Goal: Task Accomplishment & Management: Manage account settings

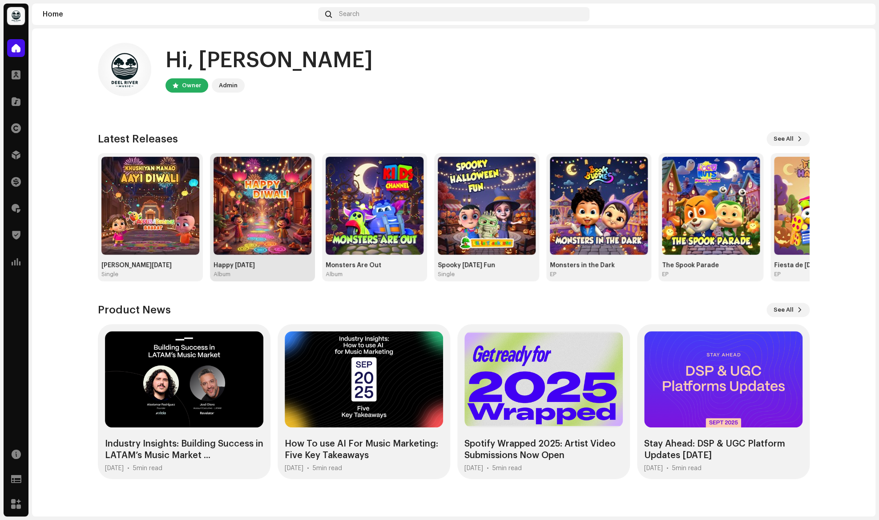
click at [260, 222] on img at bounding box center [263, 206] width 98 height 98
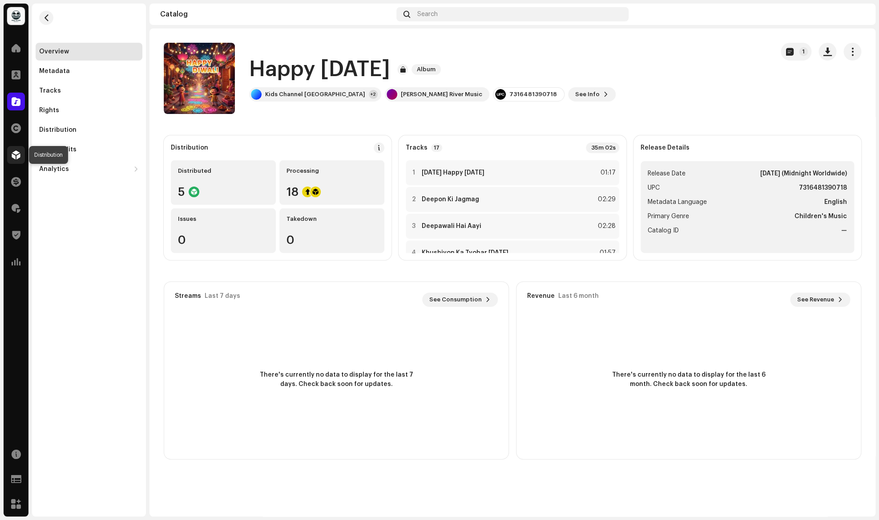
click at [17, 157] on span at bounding box center [16, 154] width 9 height 7
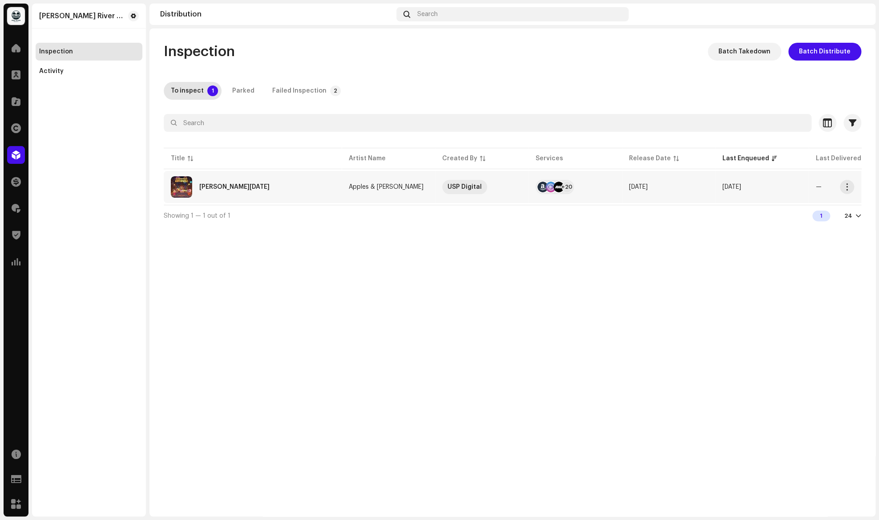
click at [250, 188] on div "[PERSON_NAME][DATE]" at bounding box center [234, 187] width 70 height 6
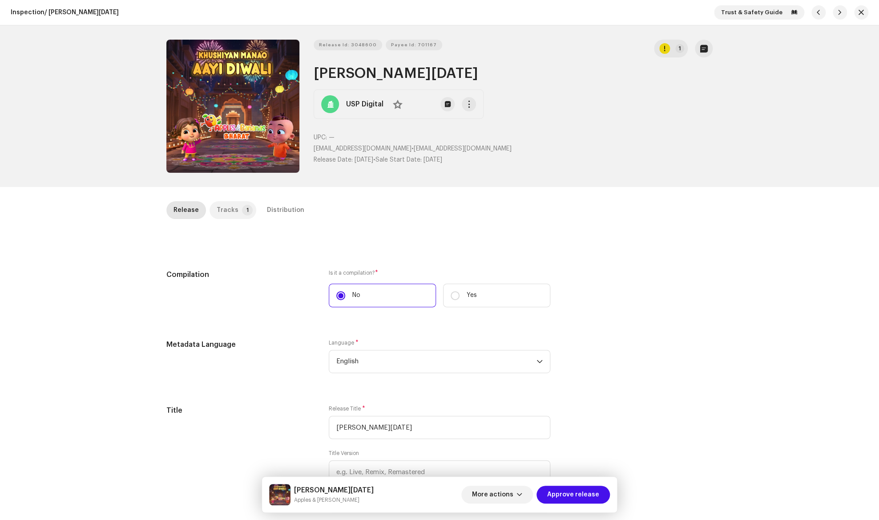
click at [230, 209] on div "Tracks" at bounding box center [228, 210] width 22 height 18
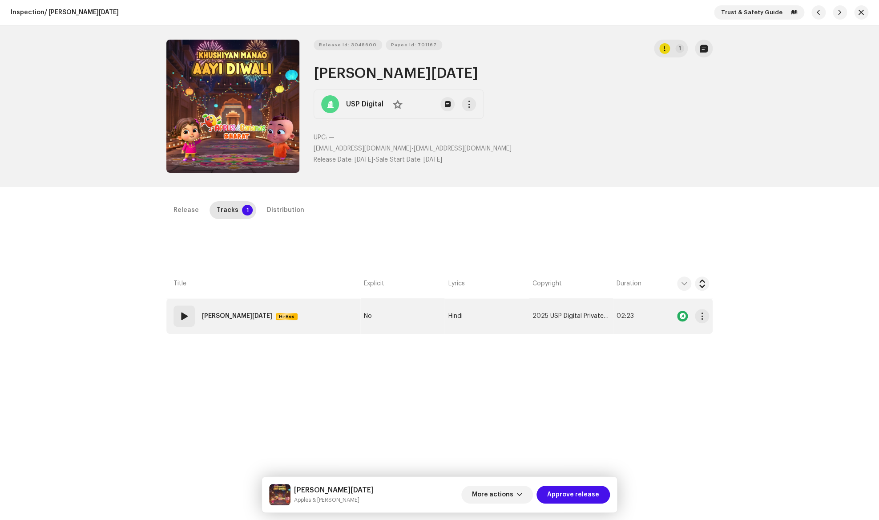
click at [676, 316] on div at bounding box center [684, 316] width 50 height 18
click at [686, 319] on div at bounding box center [682, 316] width 11 height 11
click at [683, 316] on div at bounding box center [682, 316] width 11 height 11
click at [679, 313] on div at bounding box center [682, 316] width 11 height 11
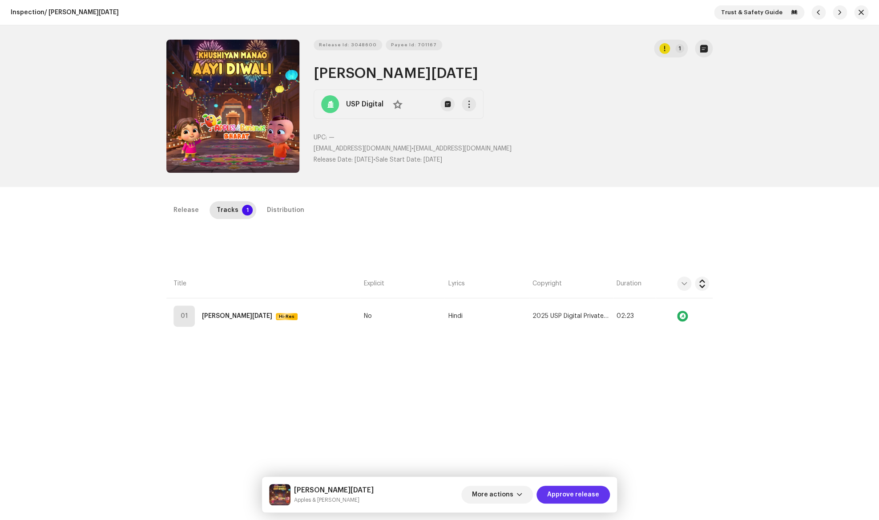
click at [561, 497] on span "Approve release" at bounding box center [573, 494] width 52 height 18
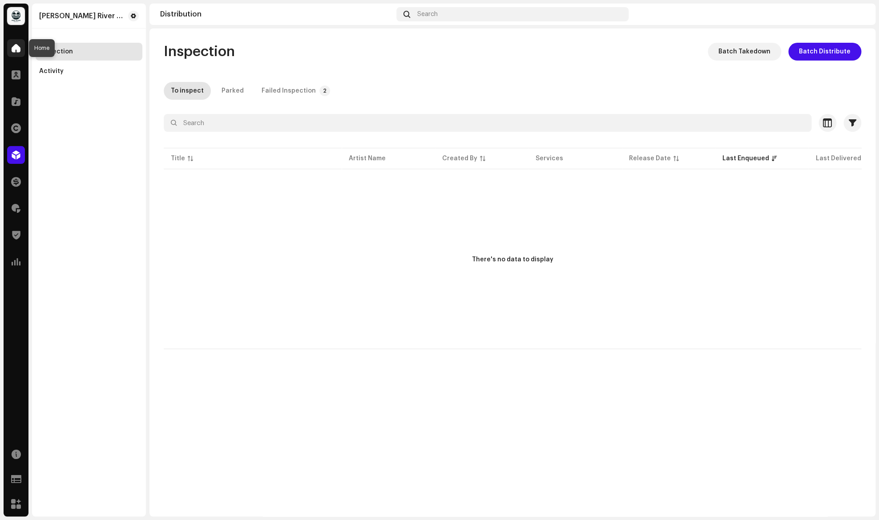
click at [18, 50] on span at bounding box center [16, 47] width 9 height 7
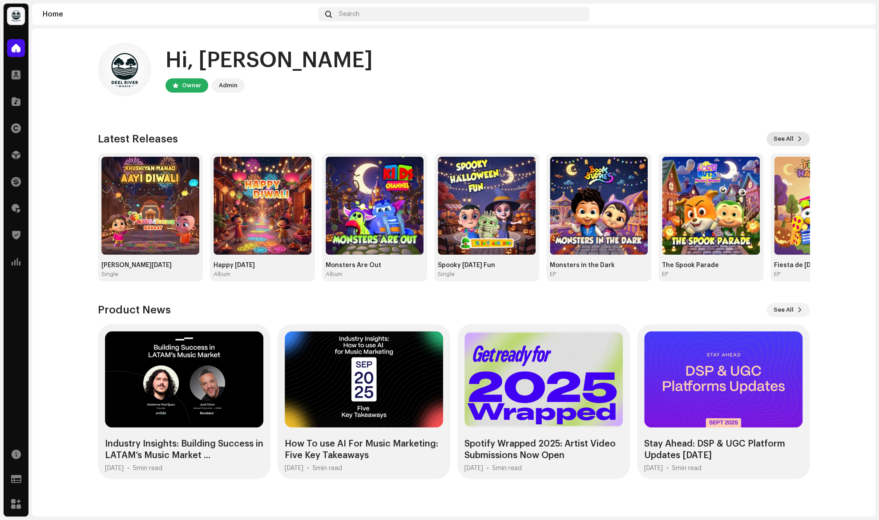
click at [786, 137] on span "See All" at bounding box center [784, 139] width 20 height 18
